Goal: Transaction & Acquisition: Purchase product/service

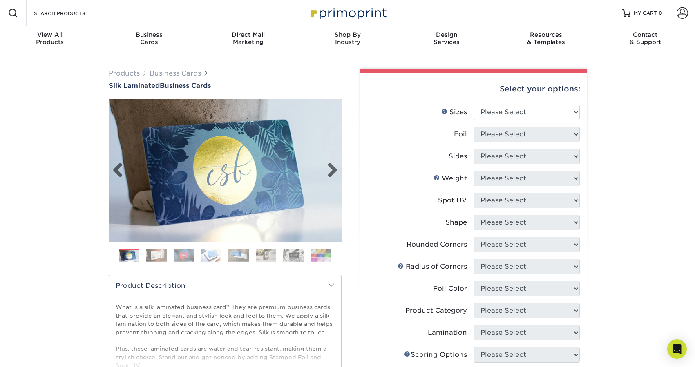
scroll to position [27, 0]
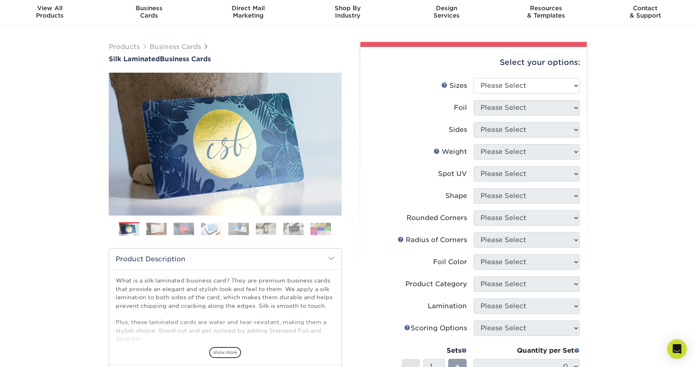
click at [156, 227] on img at bounding box center [156, 229] width 20 height 13
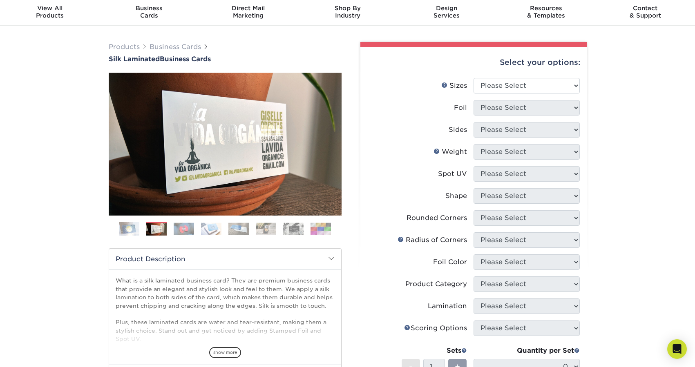
click at [179, 227] on img at bounding box center [184, 229] width 20 height 13
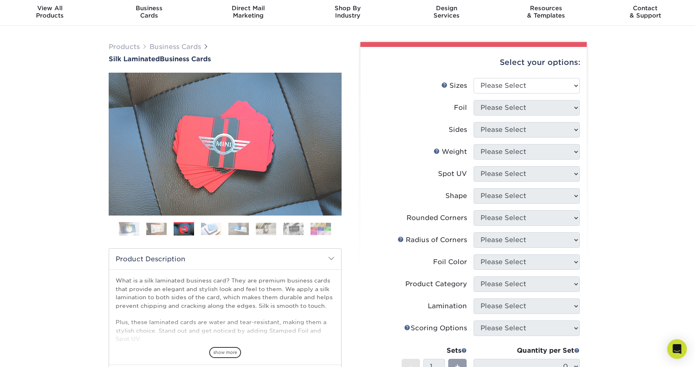
click at [197, 225] on ol at bounding box center [225, 232] width 233 height 20
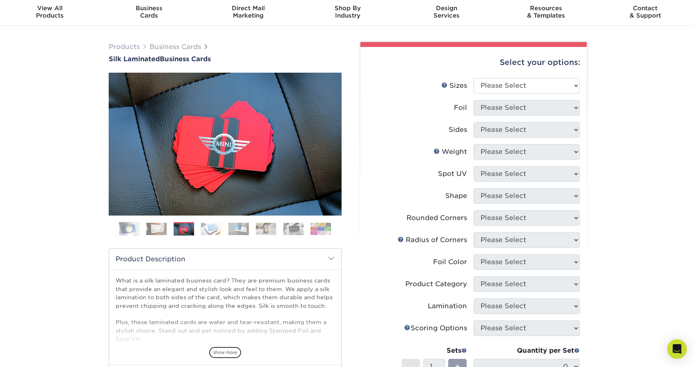
click at [206, 228] on img at bounding box center [211, 229] width 20 height 13
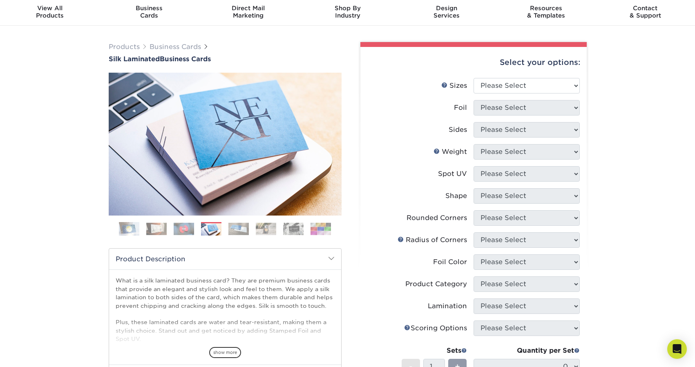
click at [236, 225] on img at bounding box center [238, 229] width 20 height 13
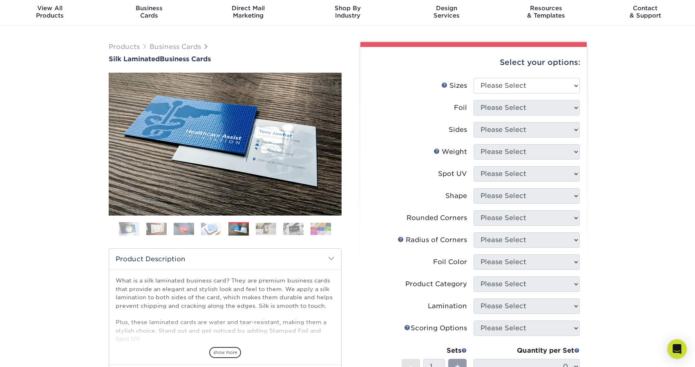
click at [267, 225] on img at bounding box center [266, 229] width 20 height 13
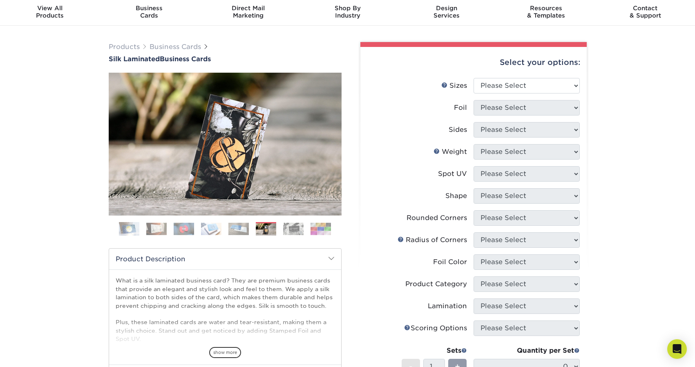
click at [295, 226] on img at bounding box center [293, 229] width 20 height 13
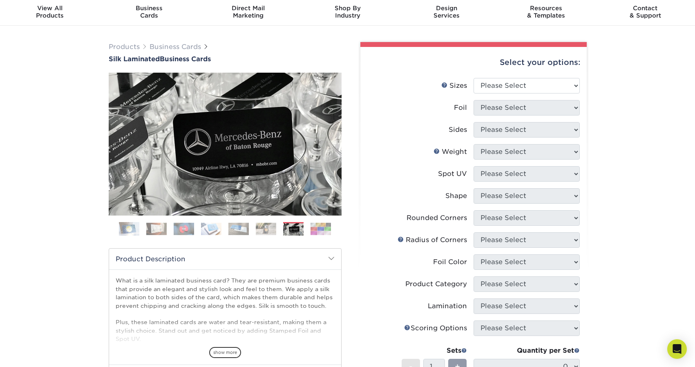
click at [313, 226] on img at bounding box center [320, 229] width 20 height 13
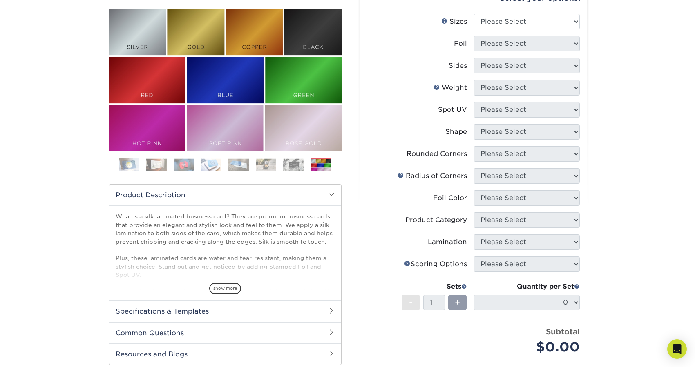
scroll to position [0, 0]
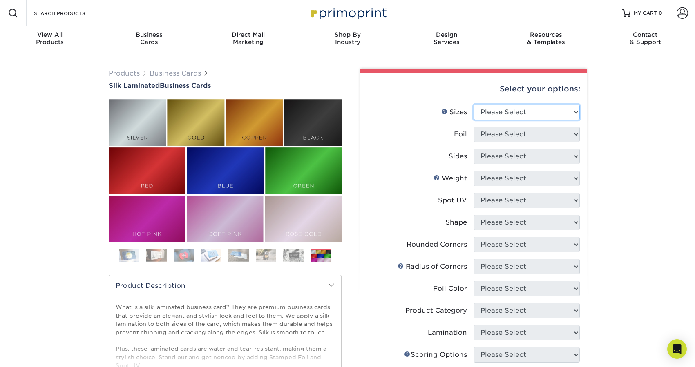
click at [513, 109] on select "Please Select 1.5" x 3.5" - Mini 1.75" x 3.5" - Mini 2" x 2" - Square 2" x 3" -…" at bounding box center [526, 113] width 106 height 16
select select "2.00x3.50"
click at [529, 138] on select "Please Select Yes No" at bounding box center [526, 135] width 106 height 16
select select "0"
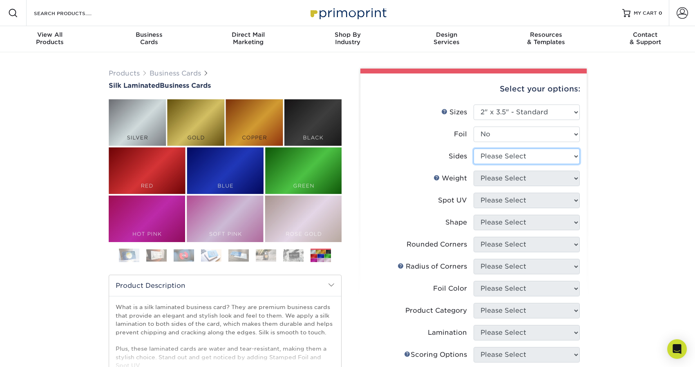
click at [514, 155] on select "Please Select Print Both Sides Print Front Only" at bounding box center [526, 157] width 106 height 16
select select "13abbda7-1d64-4f25-8bb2-c179b224825d"
click at [507, 179] on select "Please Select 16PT" at bounding box center [526, 179] width 106 height 16
select select "16PT"
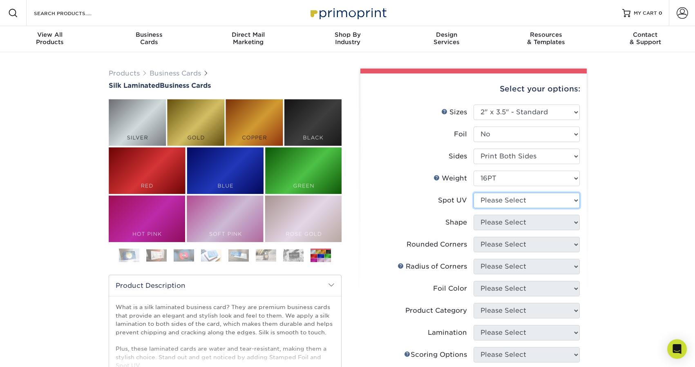
click at [503, 201] on select "Please Select No Spot UV Front and Back (Both Sides) Front Only Back Only" at bounding box center [526, 201] width 106 height 16
select select "3"
click at [0, 0] on select at bounding box center [0, 0] width 0 height 0
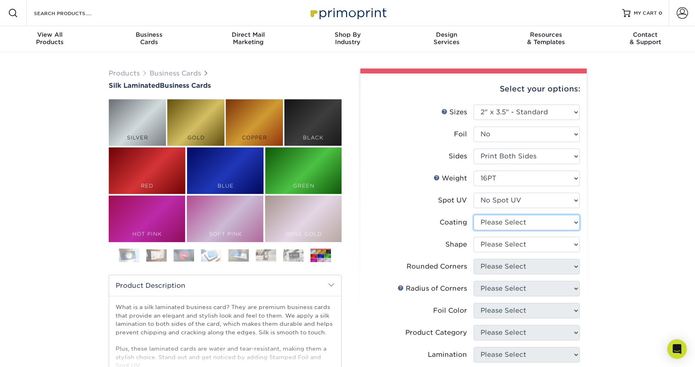
select select "3e7618de-abca-4bda-9f97-8b9129e913d8"
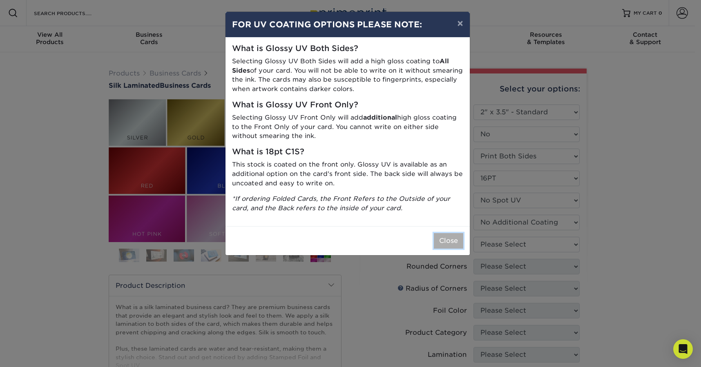
click at [444, 239] on button "Close" at bounding box center [448, 241] width 29 height 16
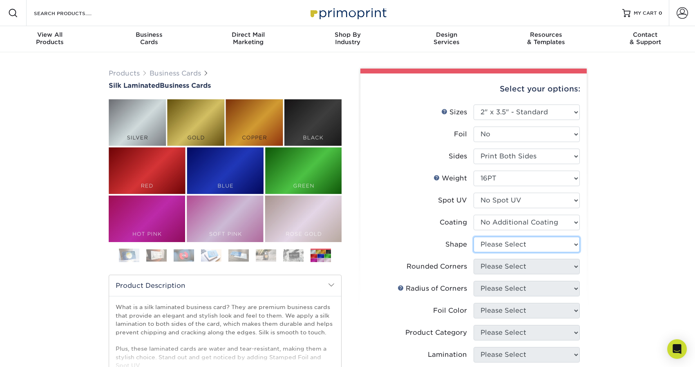
click at [510, 247] on select "Please Select Standard Oval" at bounding box center [526, 245] width 106 height 16
click at [495, 248] on select "Please Select Standard Oval" at bounding box center [526, 245] width 106 height 16
select select "standard"
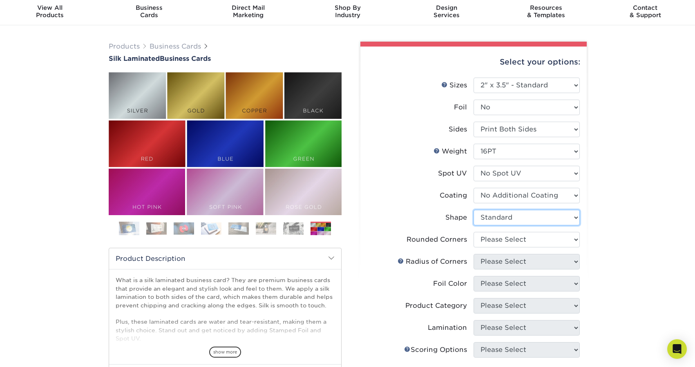
scroll to position [43, 0]
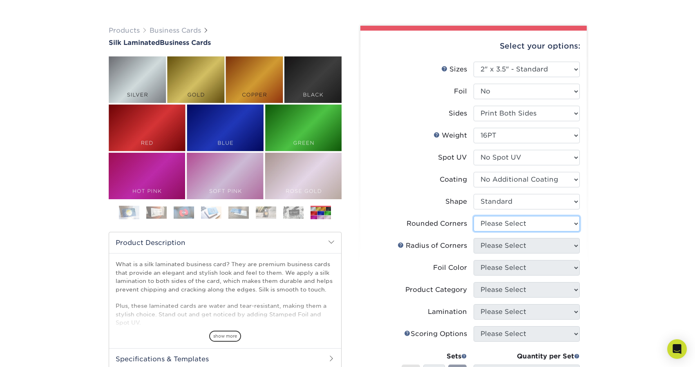
click at [489, 226] on select "Please Select Yes - Round 2 Corners Yes - Round 4 Corners No" at bounding box center [526, 224] width 106 height 16
select select "7672df9e-0e0a-464d-8e1f-920c575e4da3"
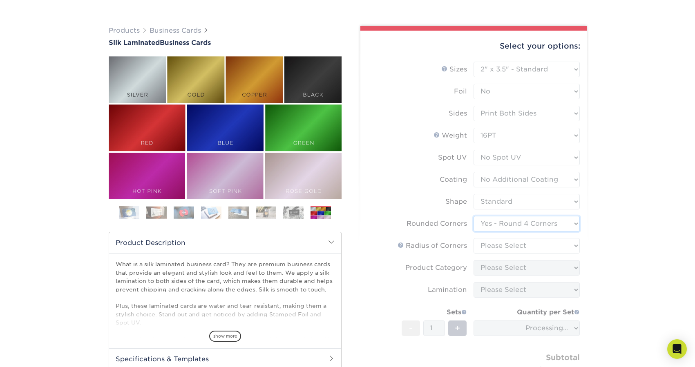
scroll to position [54, 0]
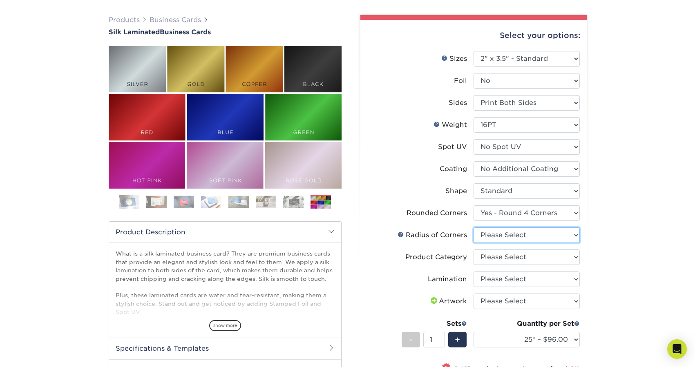
click at [500, 242] on select "Please Select Rounded 1/8" Rounded 1/4"" at bounding box center [526, 236] width 106 height 16
select select "589680c7-ee9a-431b-9d12-d7aeb1386a97"
click at [500, 259] on select "Please Select Business Cards" at bounding box center [526, 258] width 106 height 16
select select "3b5148f1-0588-4f88-a218-97bcfdce65c1"
click at [501, 278] on select "Please Select Silk" at bounding box center [526, 280] width 106 height 16
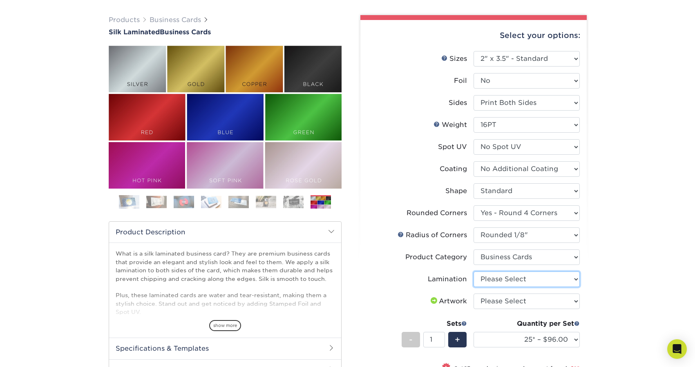
select select "ccacb42f-45f7-42d3-bbd3-7c8421cf37f0"
click at [507, 301] on select "Please Select I will upload files I need a design - $100" at bounding box center [526, 302] width 106 height 16
select select "upload"
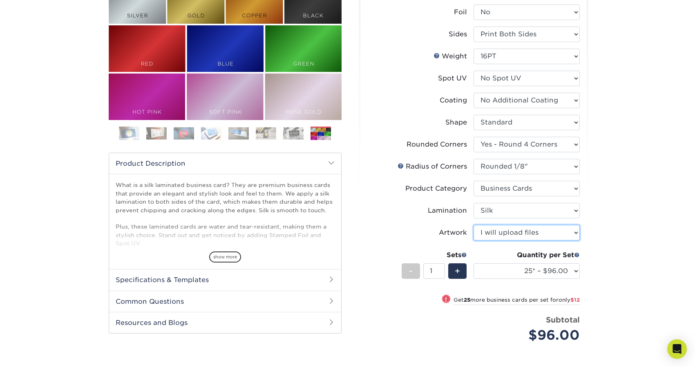
scroll to position [145, 0]
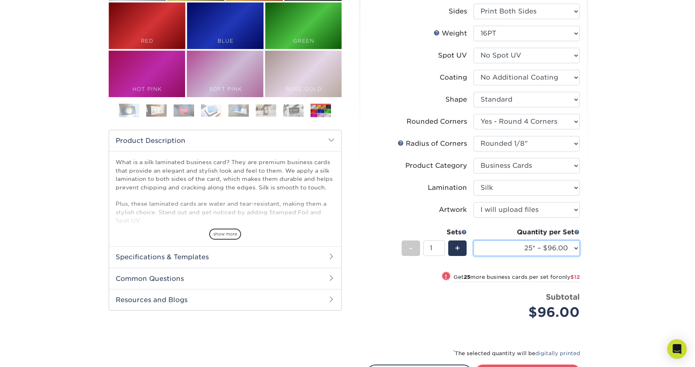
click at [500, 248] on select "25* – $96.00 50* – $108.00 75* – $120.00 100* – $128.00 250* – $136.00 500 – $1…" at bounding box center [526, 249] width 106 height 16
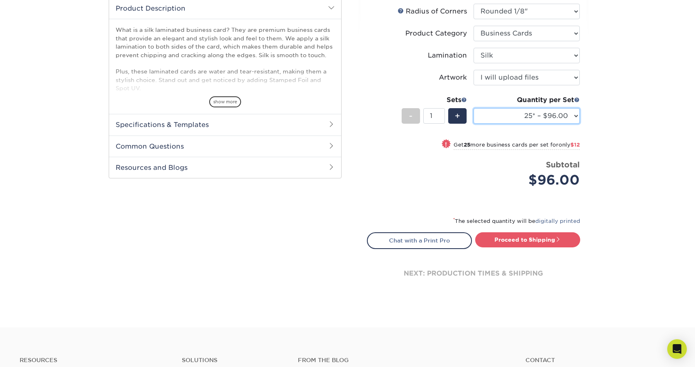
scroll to position [0, 0]
